Goal: Transaction & Acquisition: Subscribe to service/newsletter

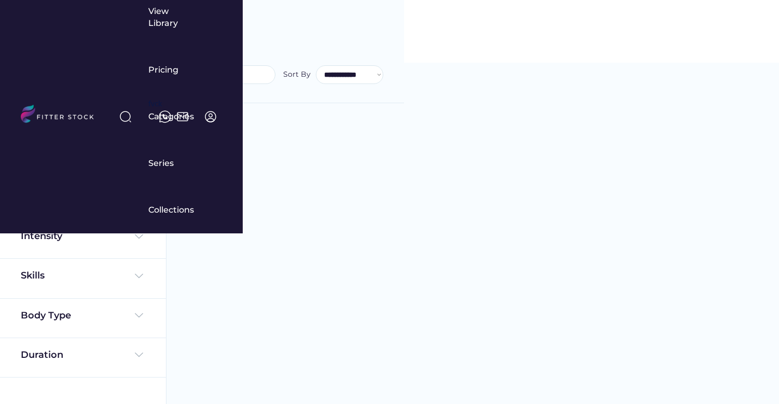
select select
select select "**********"
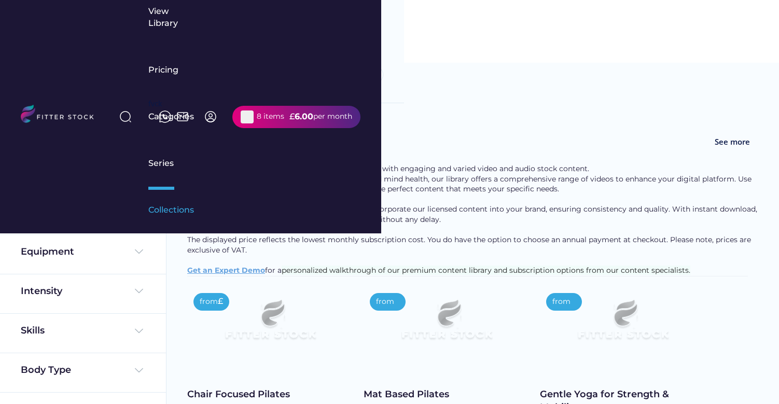
select select "**********"
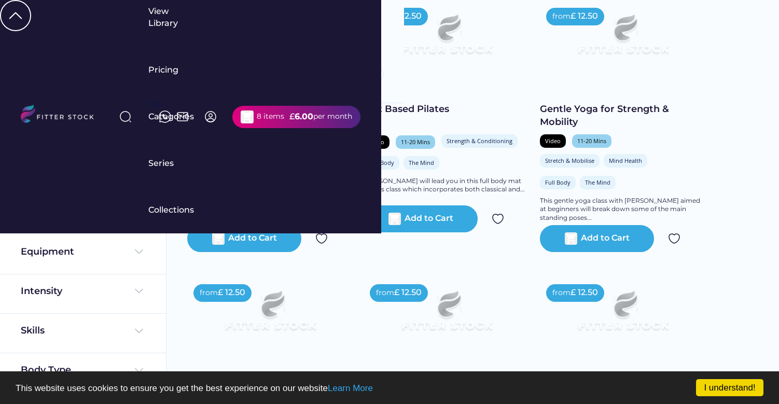
click at [284, 112] on div "8 items" at bounding box center [270, 117] width 27 height 10
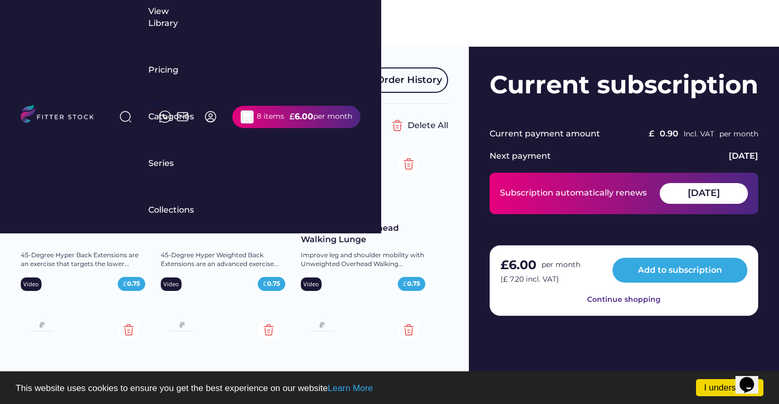
click at [270, 165] on img at bounding box center [268, 164] width 21 height 21
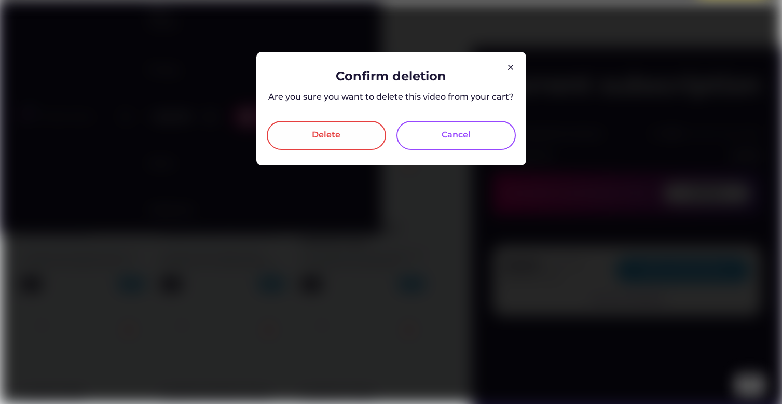
click at [331, 143] on div "Delete" at bounding box center [326, 135] width 119 height 29
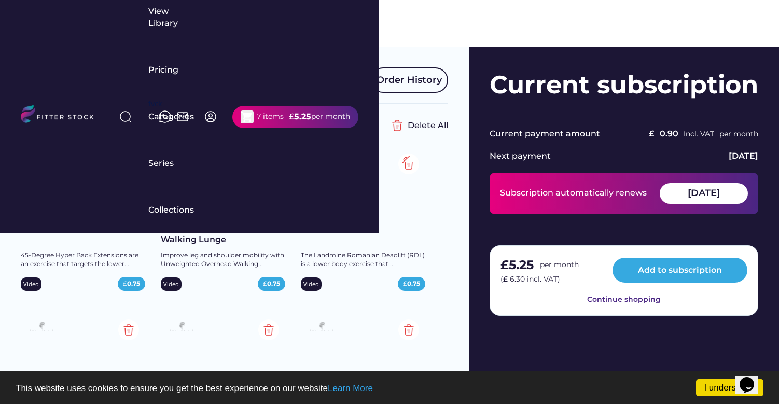
click at [406, 164] on img at bounding box center [408, 164] width 21 height 21
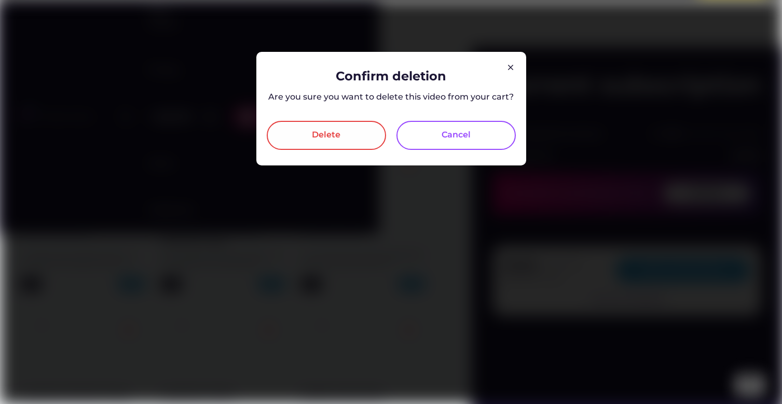
click at [327, 139] on div "Delete" at bounding box center [326, 135] width 29 height 12
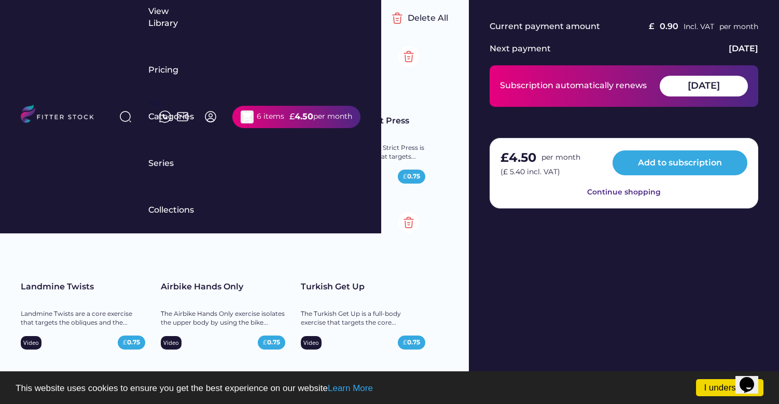
scroll to position [109, 0]
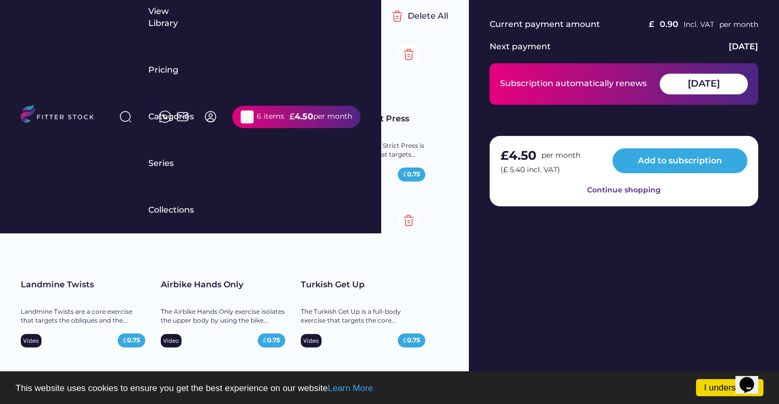
click at [408, 221] on img at bounding box center [408, 220] width 21 height 21
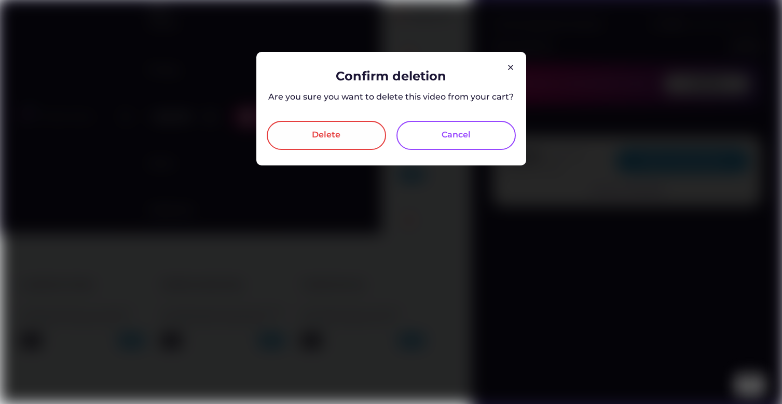
click at [354, 139] on div "Delete" at bounding box center [326, 135] width 119 height 29
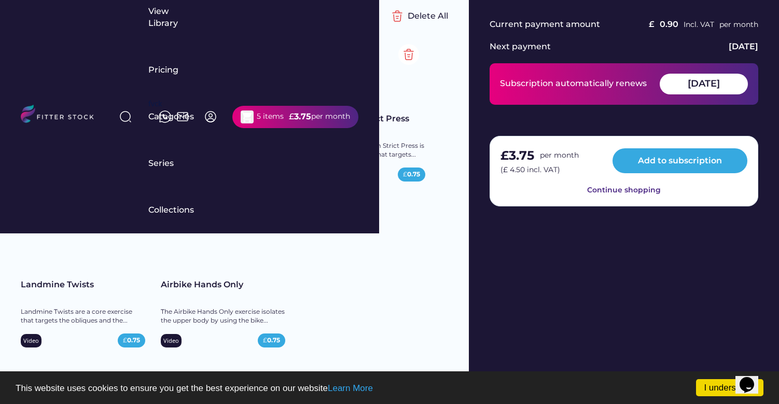
click at [270, 221] on img at bounding box center [268, 220] width 21 height 21
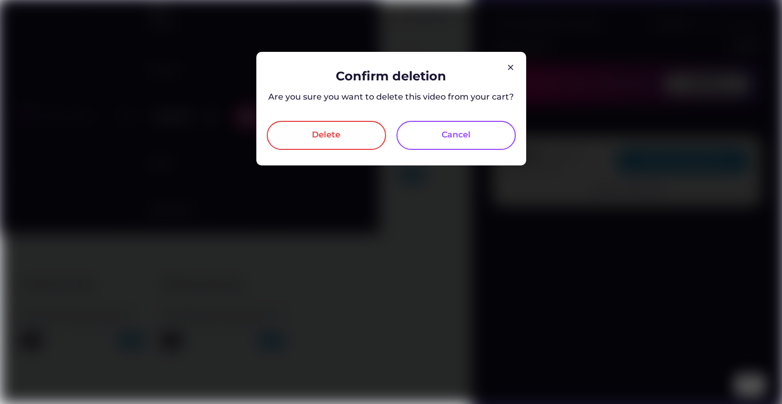
click at [323, 133] on div "Delete" at bounding box center [326, 135] width 29 height 12
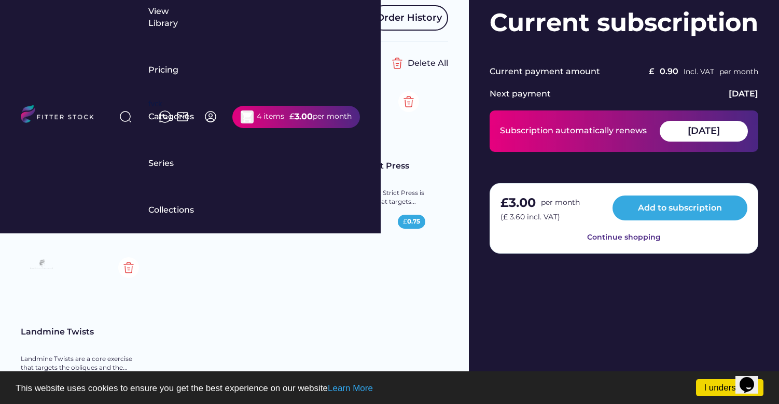
scroll to position [60, 0]
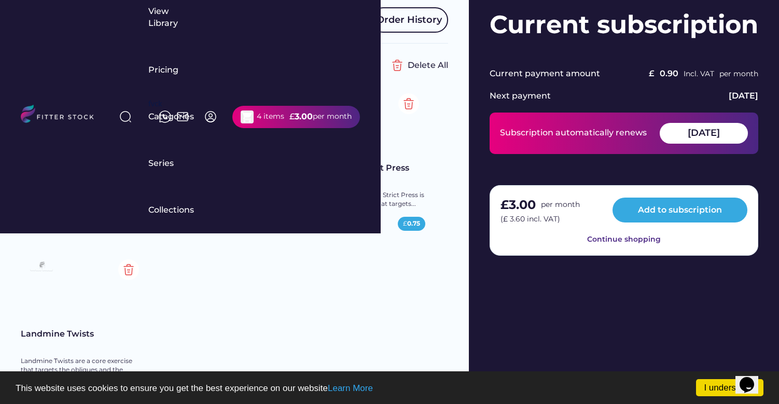
click at [268, 105] on img at bounding box center [268, 103] width 21 height 21
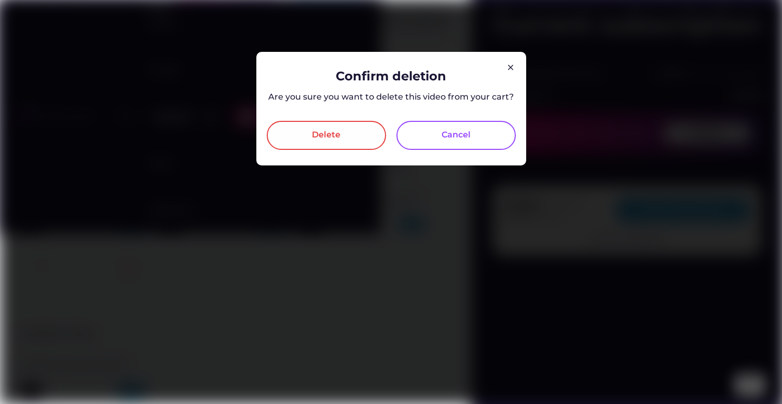
click at [318, 135] on div "Delete" at bounding box center [326, 135] width 29 height 12
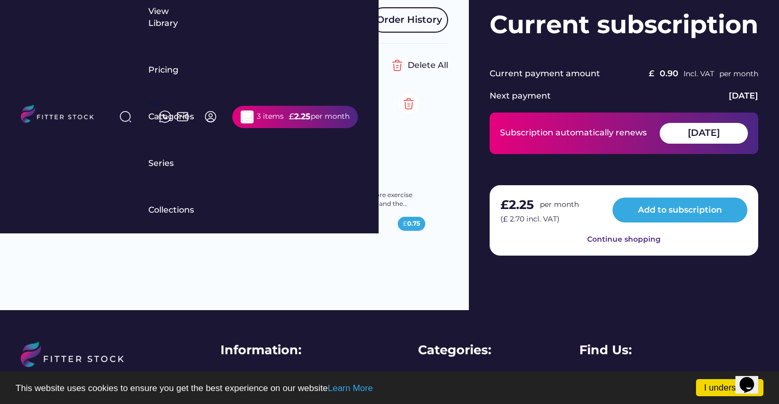
click at [266, 105] on img at bounding box center [268, 103] width 21 height 21
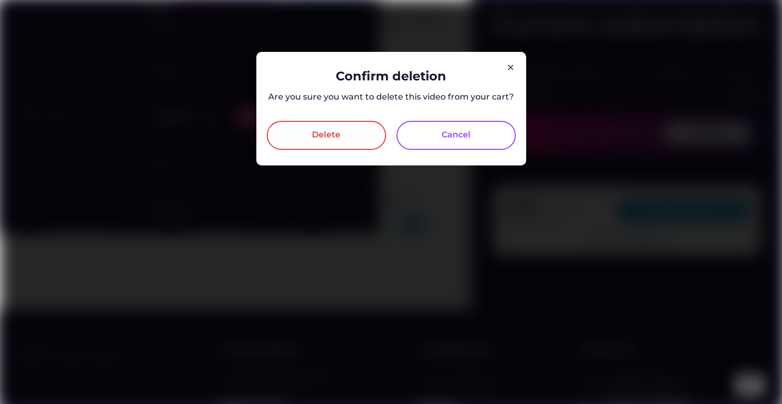
click at [303, 132] on div "Delete" at bounding box center [326, 135] width 119 height 29
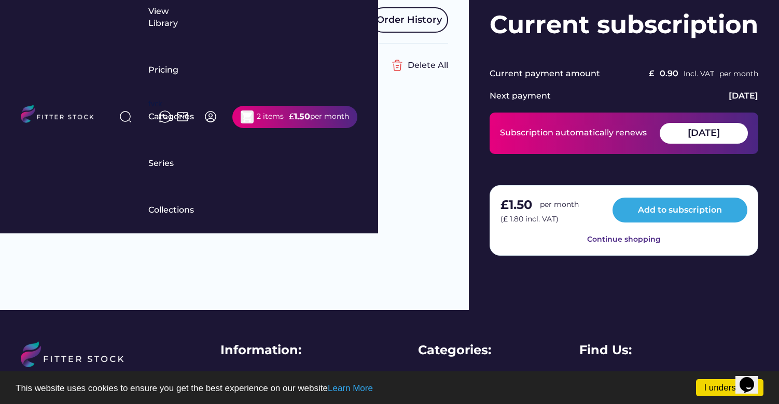
click at [266, 106] on img at bounding box center [268, 103] width 21 height 21
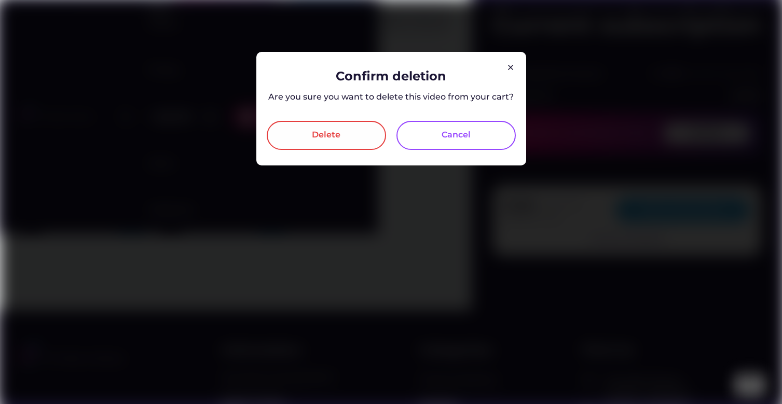
click at [299, 129] on div "Delete" at bounding box center [326, 135] width 119 height 29
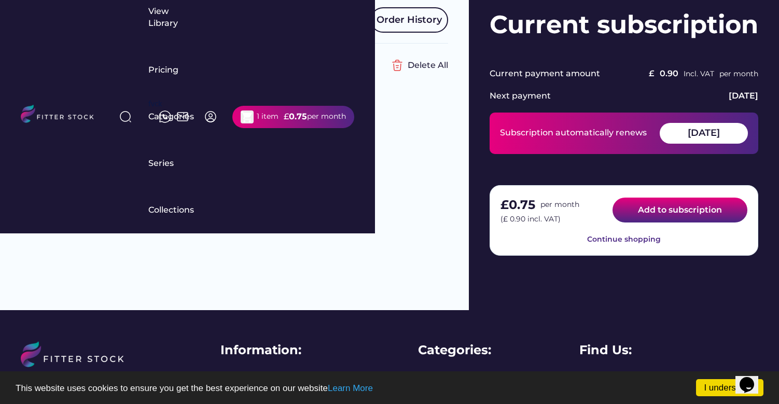
click at [659, 209] on button "Add to subscription" at bounding box center [680, 210] width 135 height 25
click at [674, 206] on button "Add to subscription" at bounding box center [680, 210] width 135 height 25
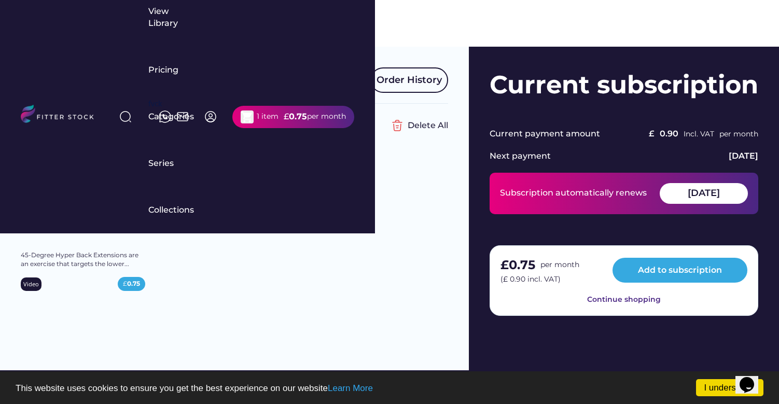
scroll to position [0, 0]
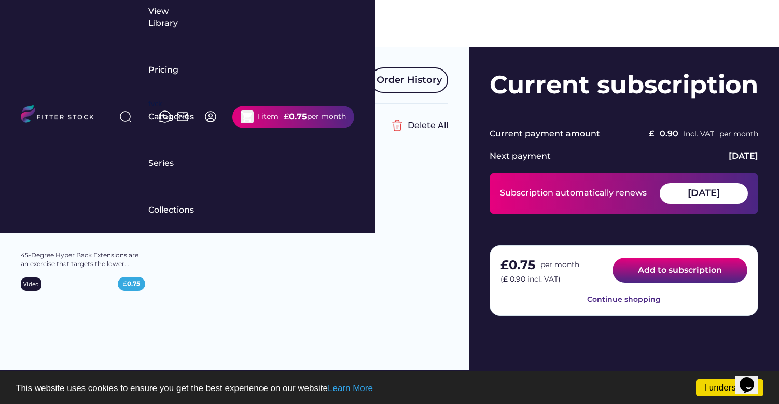
click at [653, 269] on button "Add to subscription" at bounding box center [680, 270] width 135 height 25
click at [671, 267] on button "Add to subscription" at bounding box center [680, 270] width 135 height 25
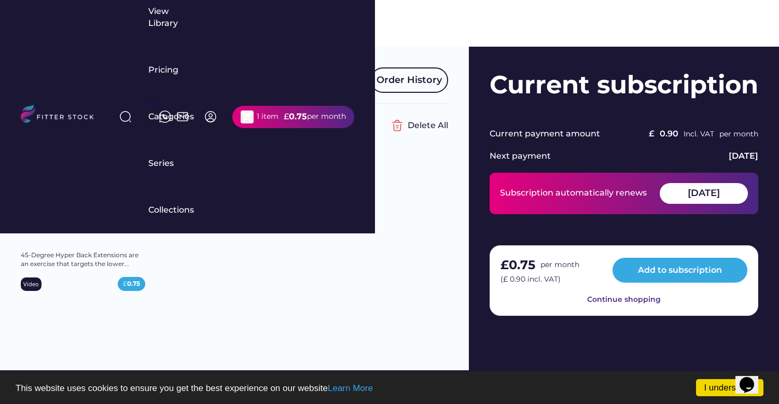
click at [622, 300] on div "Continue shopping" at bounding box center [624, 300] width 74 height 10
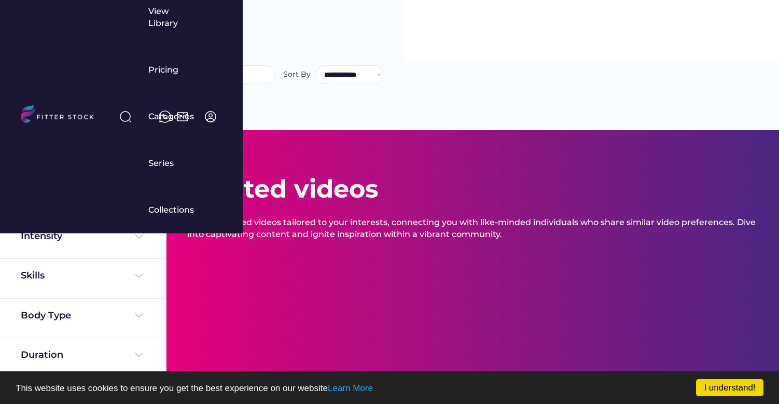
select select "**********"
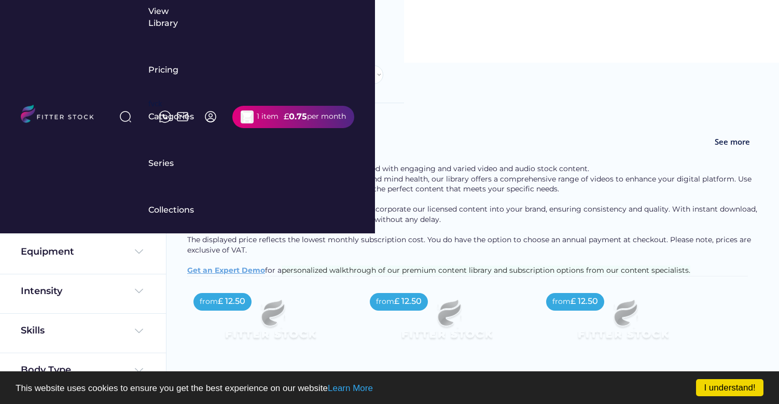
click at [354, 106] on div "shopping_cart 1 item £ 0.75 per month" at bounding box center [293, 117] width 122 height 22
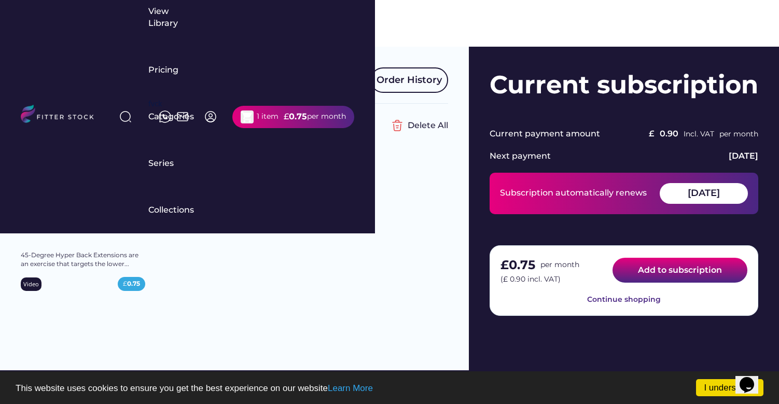
click at [666, 269] on button "Add to subscription" at bounding box center [680, 270] width 135 height 25
